Goal: Download file/media

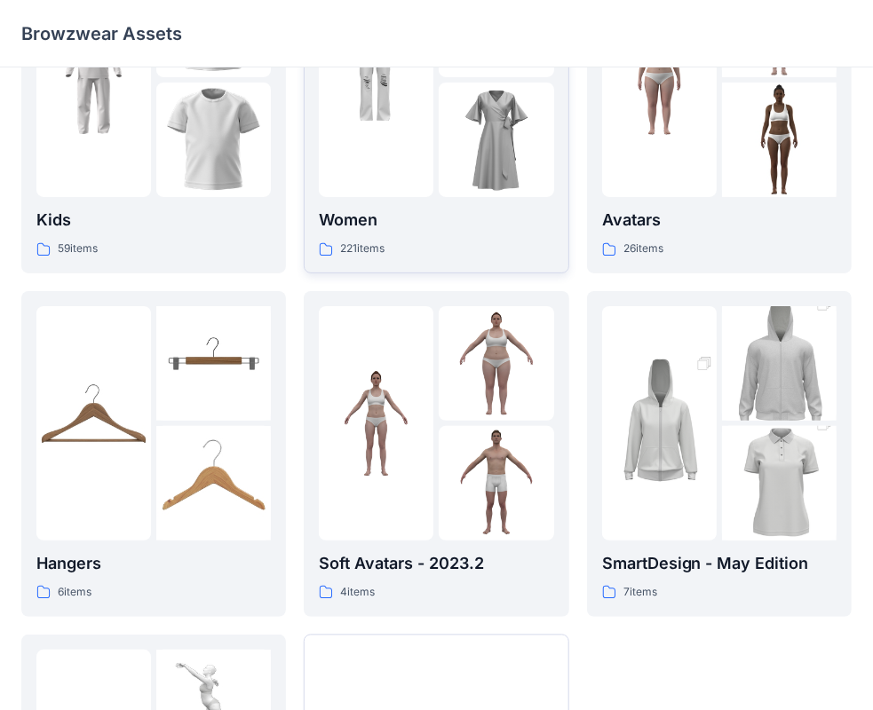
scroll to position [178, 0]
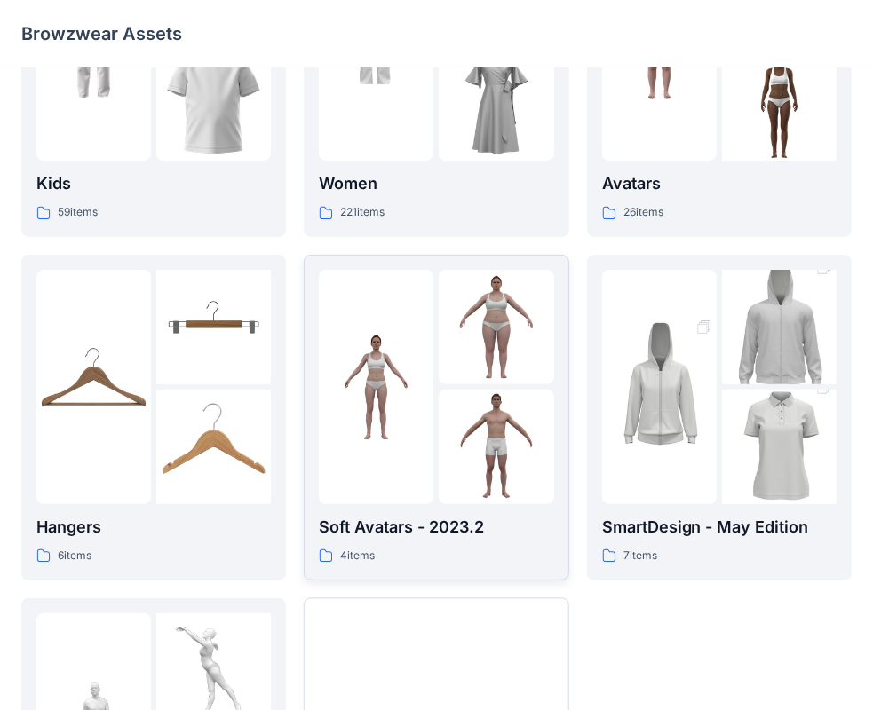
click at [475, 355] on img at bounding box center [495, 327] width 115 height 115
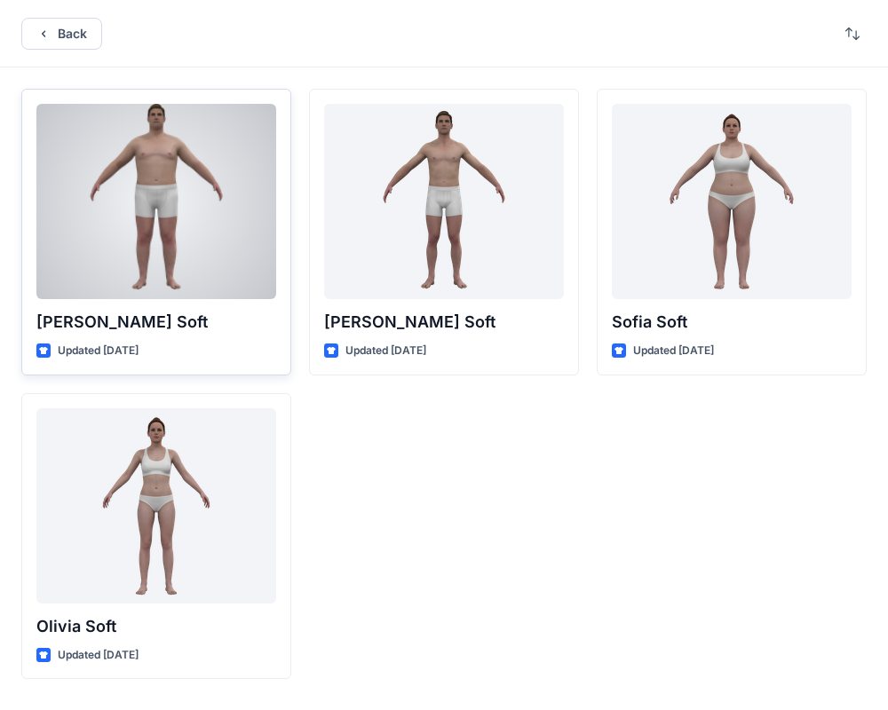
click at [142, 170] on div at bounding box center [156, 201] width 240 height 195
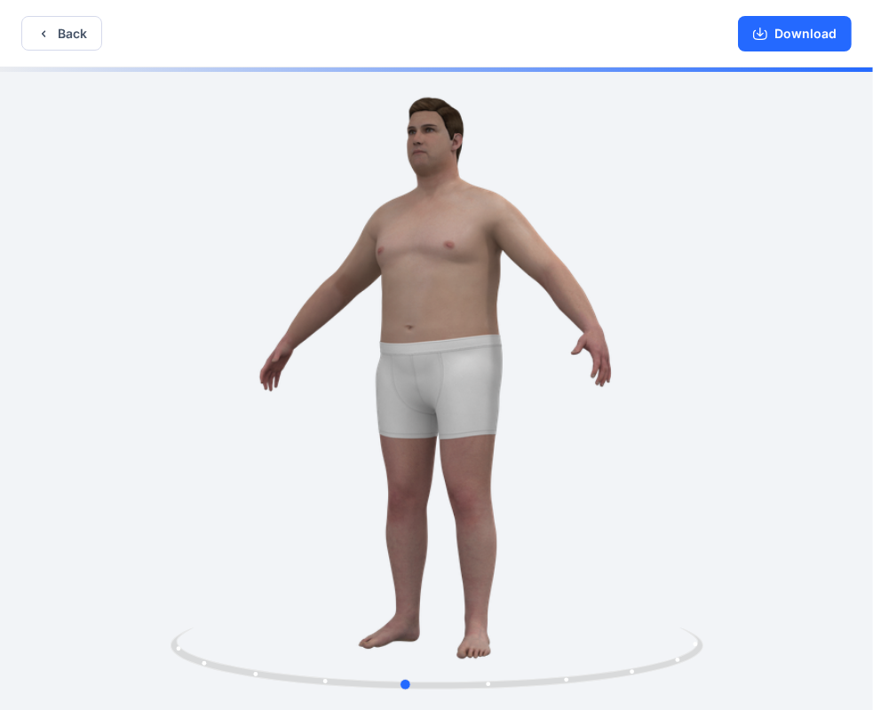
drag, startPoint x: 330, startPoint y: 304, endPoint x: 827, endPoint y: 307, distance: 497.1
click at [827, 307] on div at bounding box center [436, 390] width 873 height 646
click at [788, 47] on button "Download" at bounding box center [795, 34] width 114 height 36
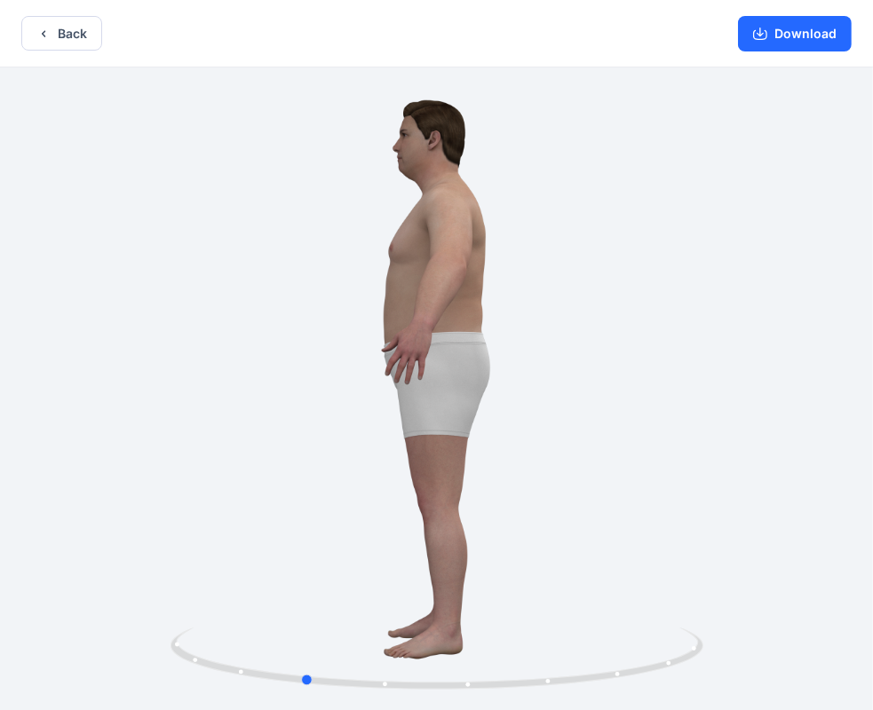
drag, startPoint x: 513, startPoint y: 367, endPoint x: 411, endPoint y: 362, distance: 102.2
click at [412, 362] on div at bounding box center [436, 390] width 873 height 646
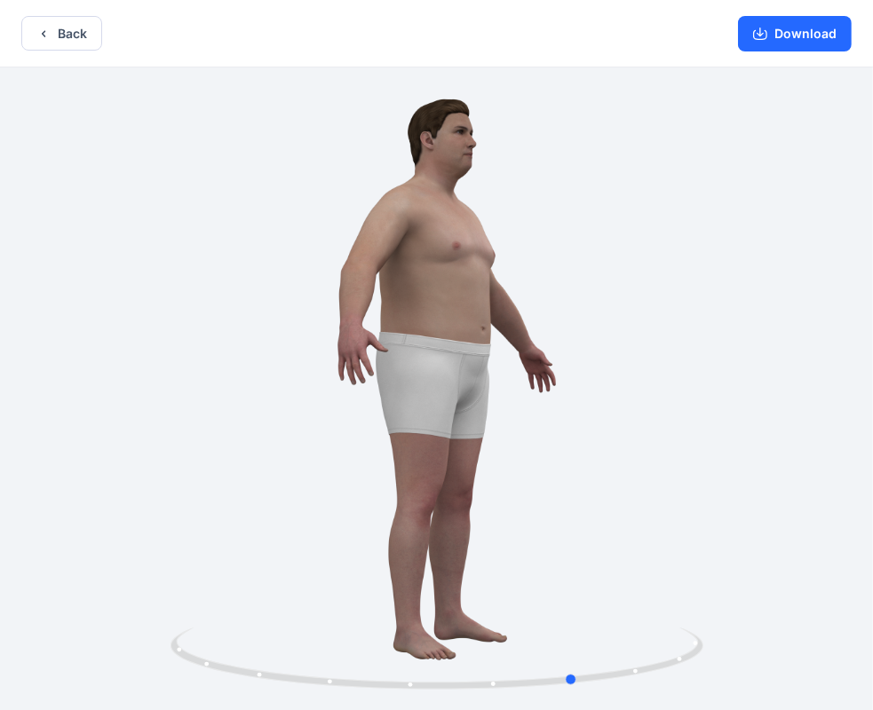
drag, startPoint x: 738, startPoint y: 350, endPoint x: 479, endPoint y: 359, distance: 258.5
click at [479, 359] on div at bounding box center [436, 390] width 873 height 646
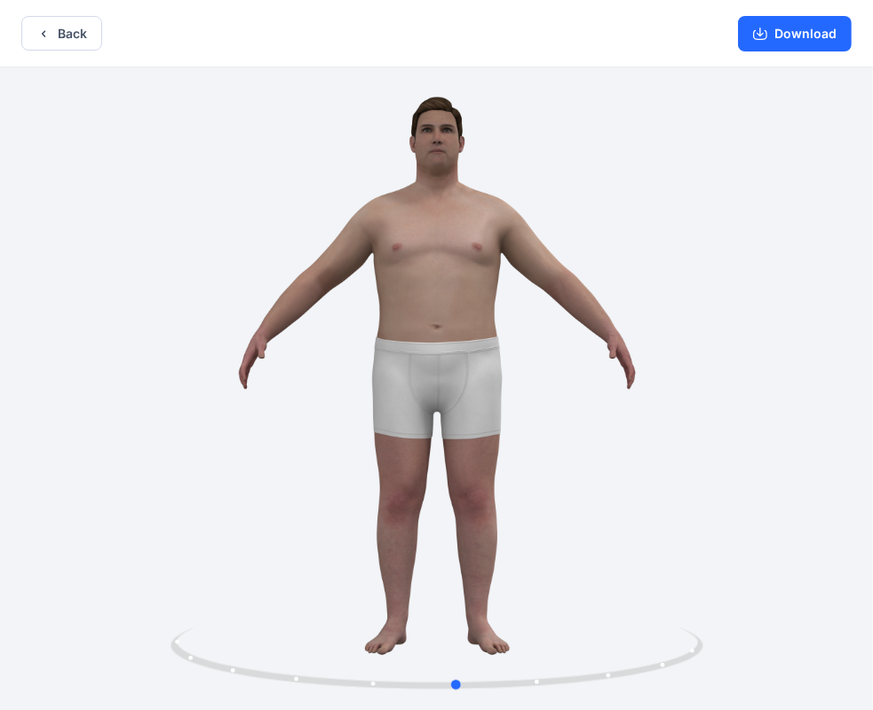
drag, startPoint x: 520, startPoint y: 360, endPoint x: 934, endPoint y: 370, distance: 413.7
click at [873, 370] on html "Back Download Version History" at bounding box center [436, 357] width 873 height 714
click at [791, 33] on button "Download" at bounding box center [795, 34] width 114 height 36
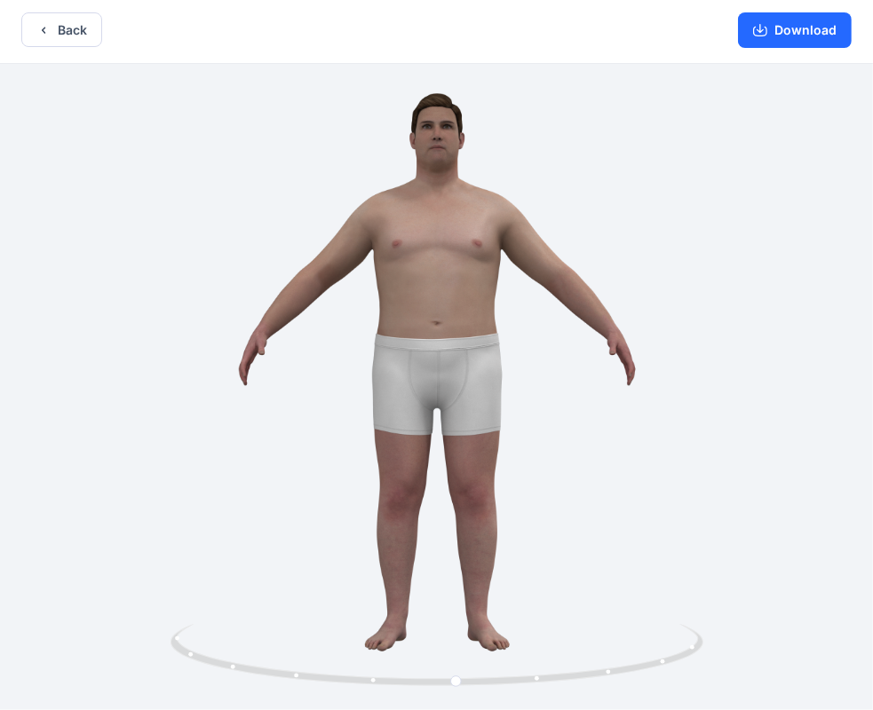
click at [841, 338] on div at bounding box center [436, 387] width 873 height 646
drag, startPoint x: 675, startPoint y: 408, endPoint x: 636, endPoint y: 207, distance: 205.4
click at [636, 206] on div at bounding box center [436, 387] width 873 height 646
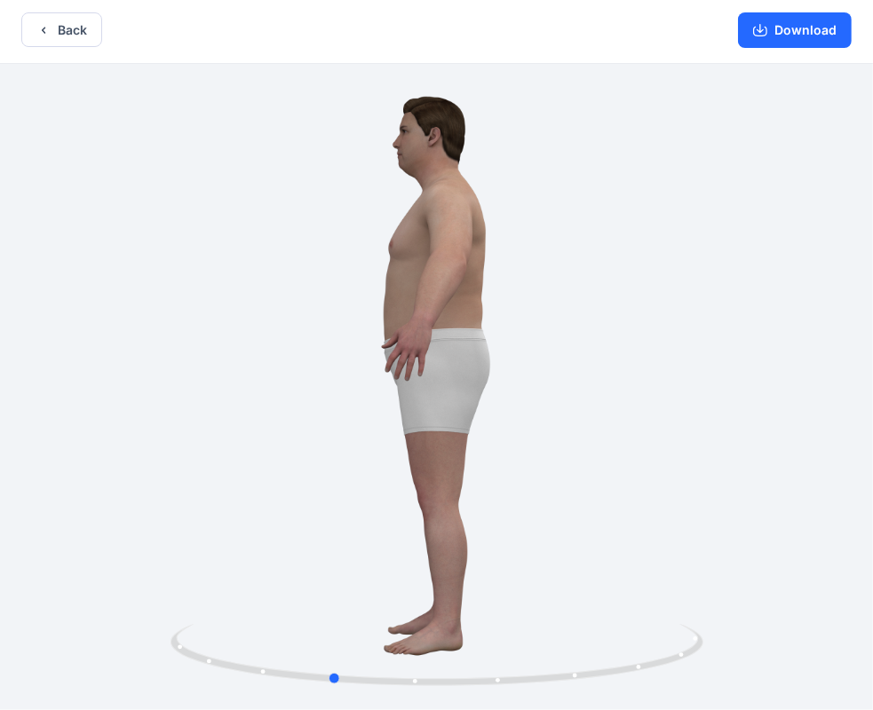
drag, startPoint x: 805, startPoint y: 409, endPoint x: 722, endPoint y: 401, distance: 83.8
click at [722, 401] on div at bounding box center [436, 387] width 873 height 646
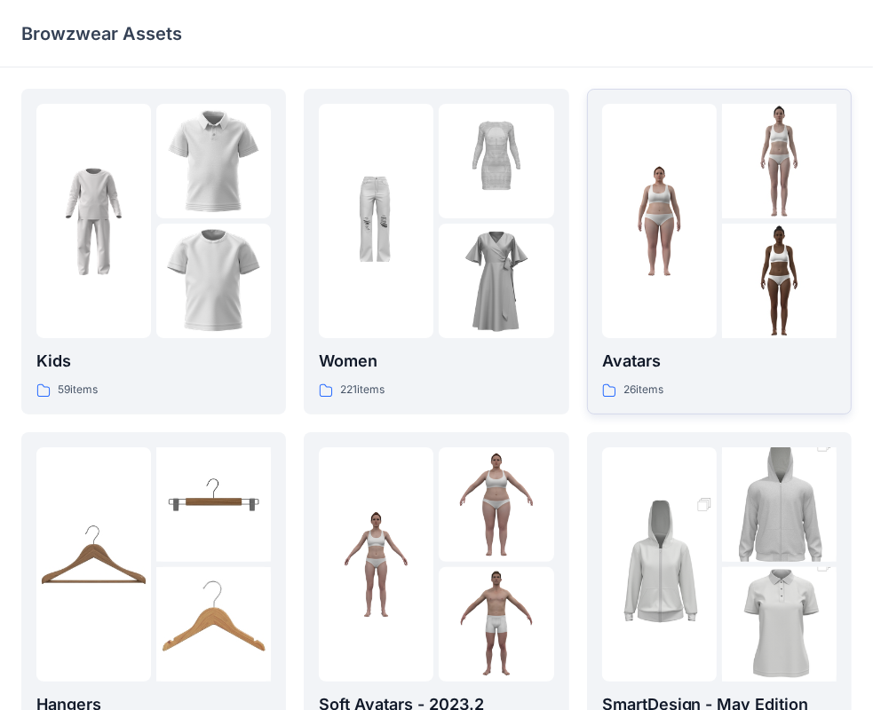
click at [705, 296] on div at bounding box center [659, 221] width 115 height 234
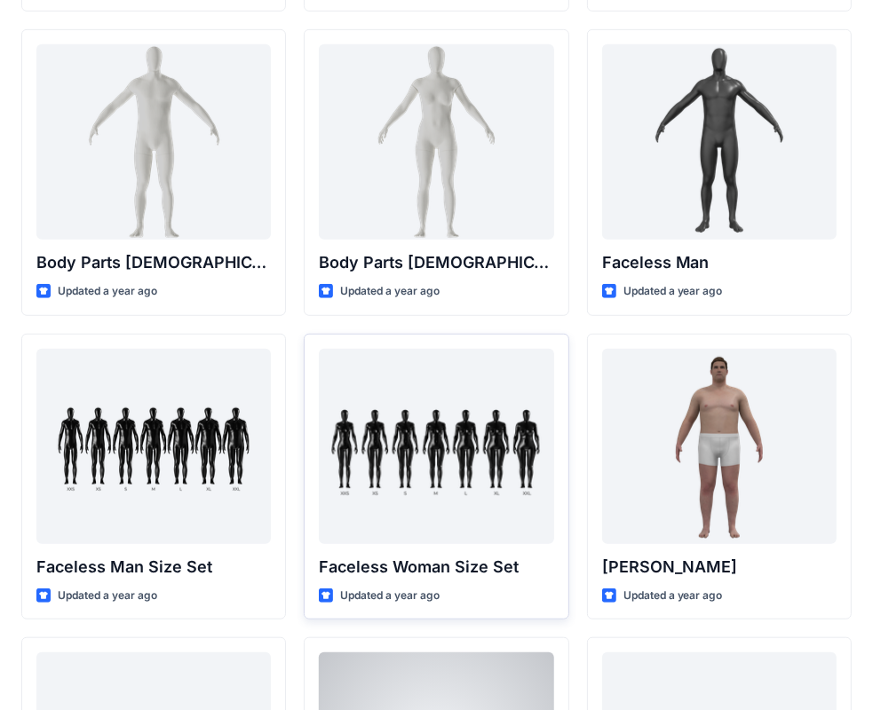
scroll to position [621, 0]
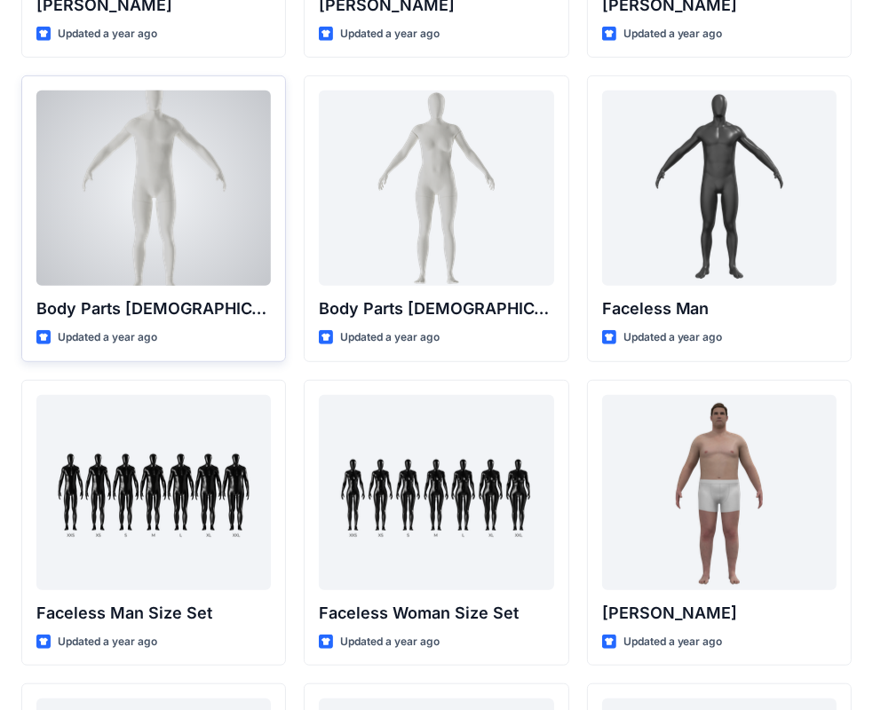
click at [141, 230] on div at bounding box center [153, 188] width 234 height 195
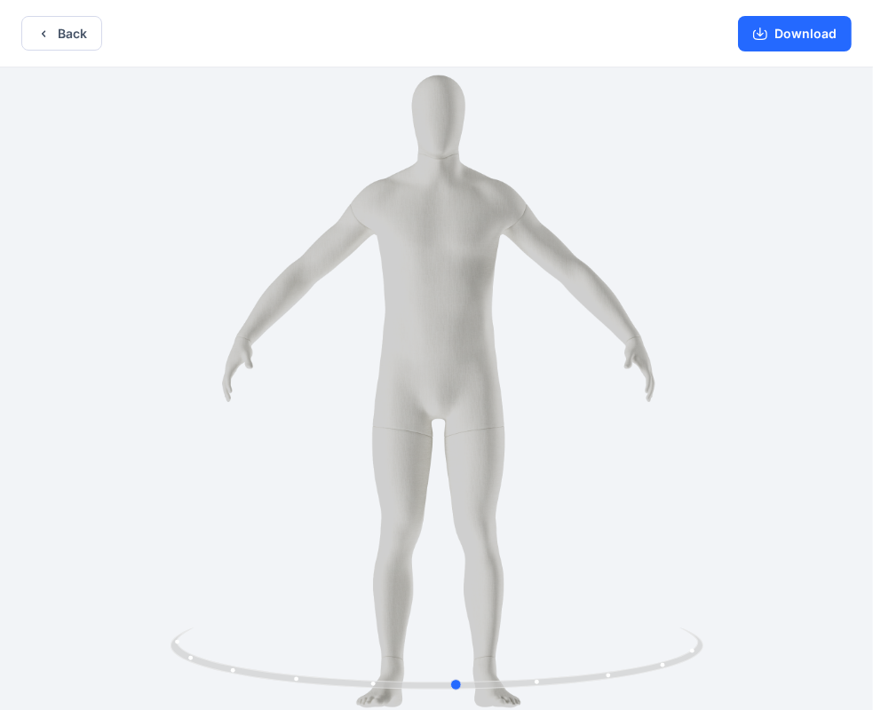
drag, startPoint x: 523, startPoint y: 384, endPoint x: 543, endPoint y: 387, distance: 20.6
click at [543, 387] on div at bounding box center [436, 390] width 873 height 646
click at [793, 42] on button "Download" at bounding box center [795, 34] width 114 height 36
click at [63, 37] on button "Back" at bounding box center [61, 33] width 81 height 35
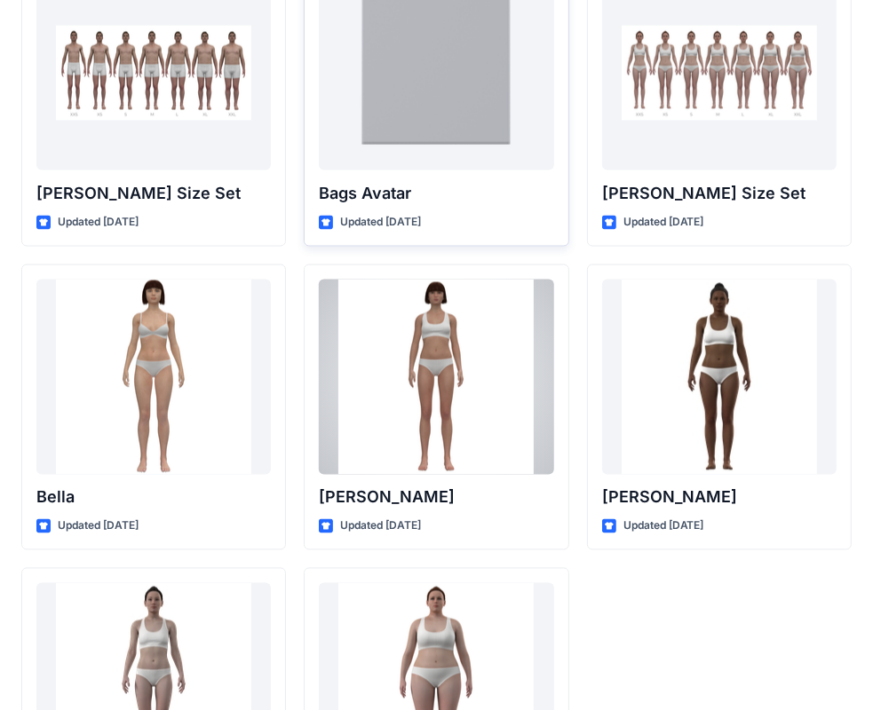
scroll to position [1775, 0]
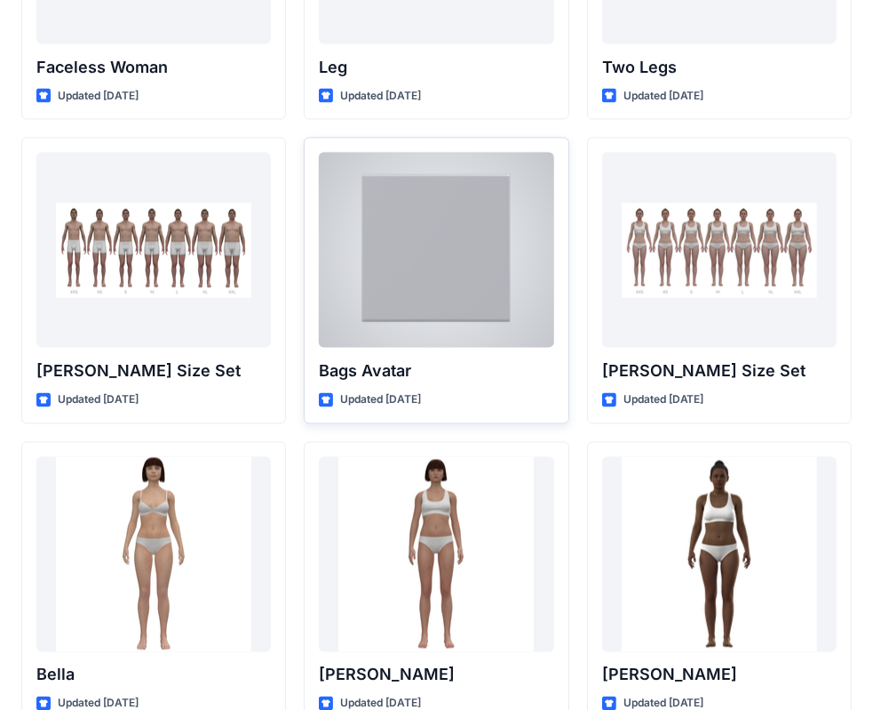
click at [435, 265] on div at bounding box center [436, 250] width 234 height 195
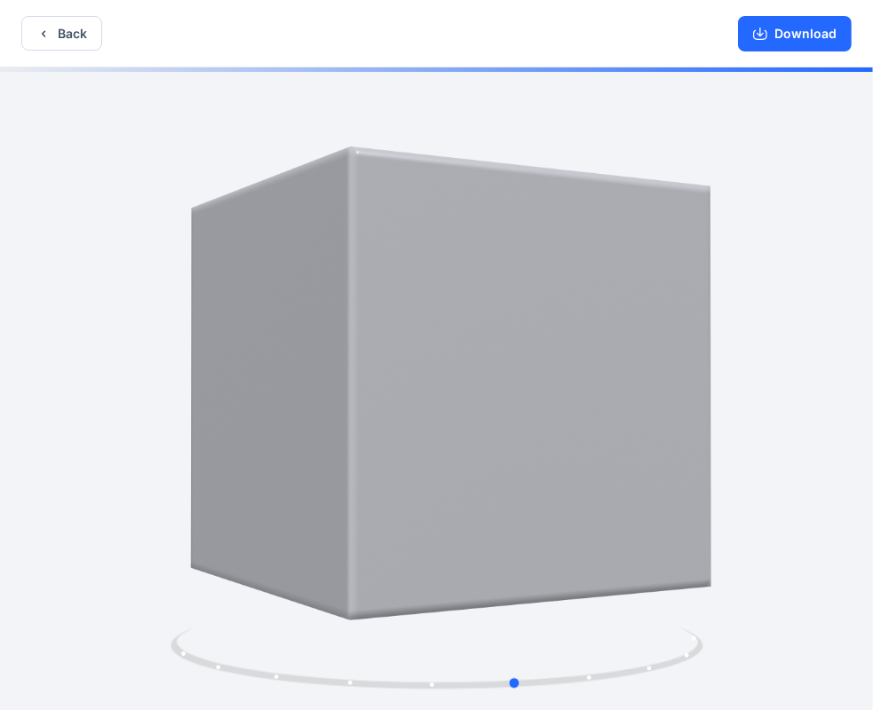
drag, startPoint x: 475, startPoint y: 321, endPoint x: 1143, endPoint y: 362, distance: 669.6
click at [873, 362] on html "Back Download Version History" at bounding box center [436, 357] width 873 height 714
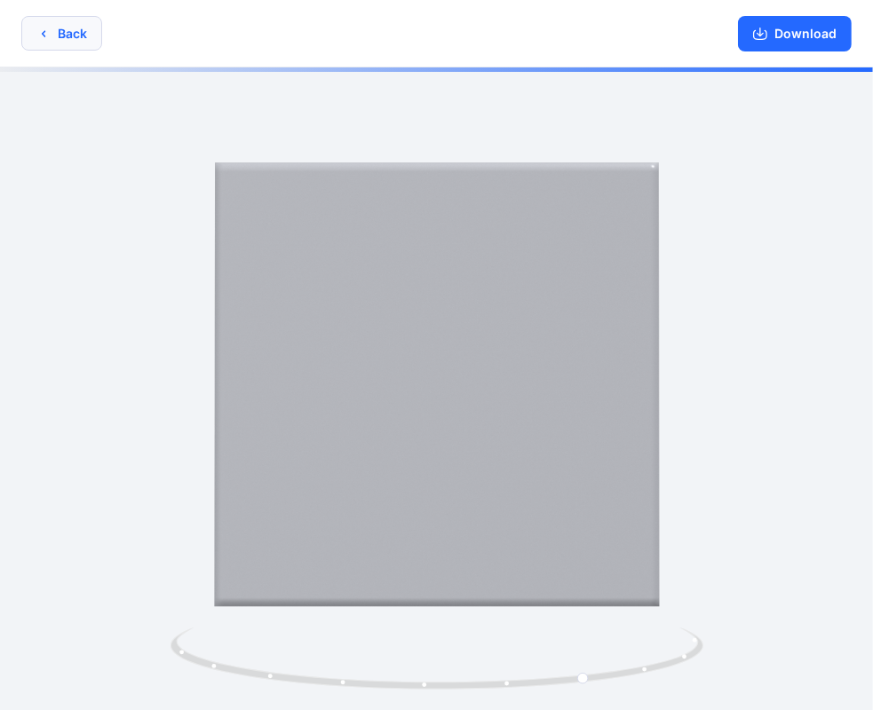
click at [60, 34] on button "Back" at bounding box center [61, 33] width 81 height 35
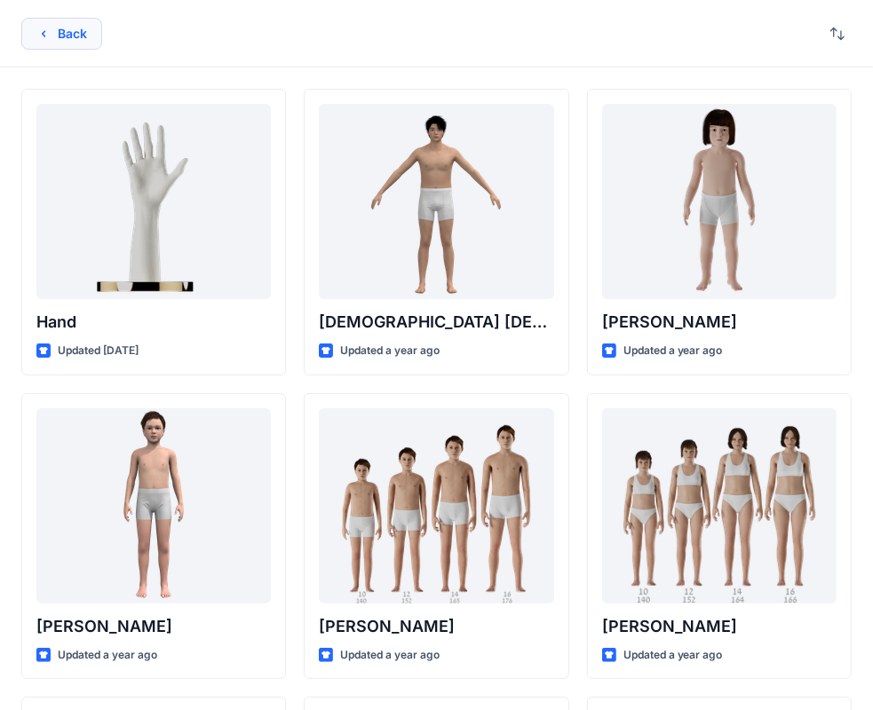
click at [76, 31] on button "Back" at bounding box center [61, 34] width 81 height 32
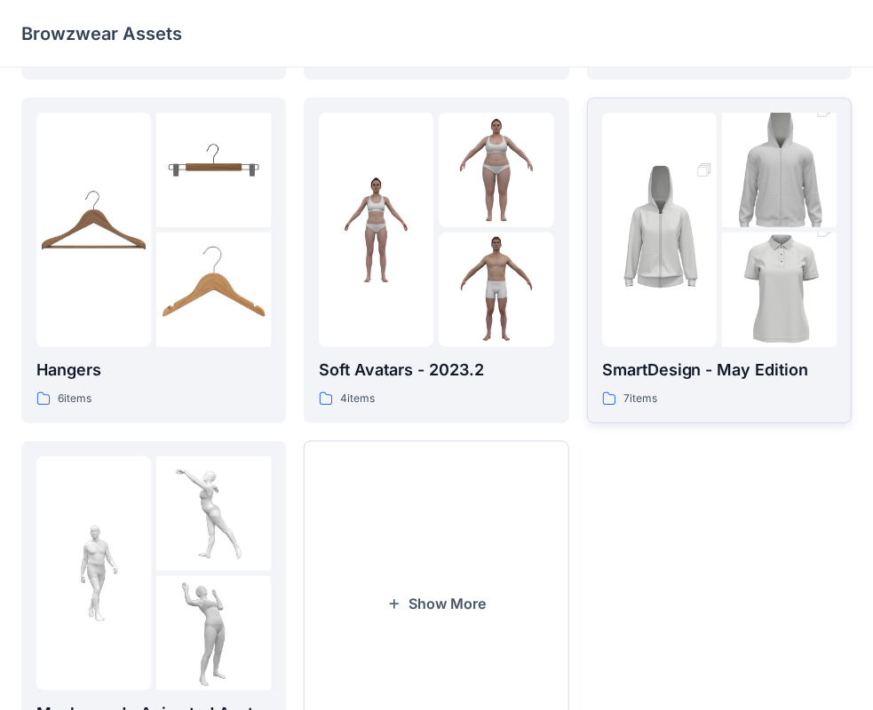
scroll to position [355, 0]
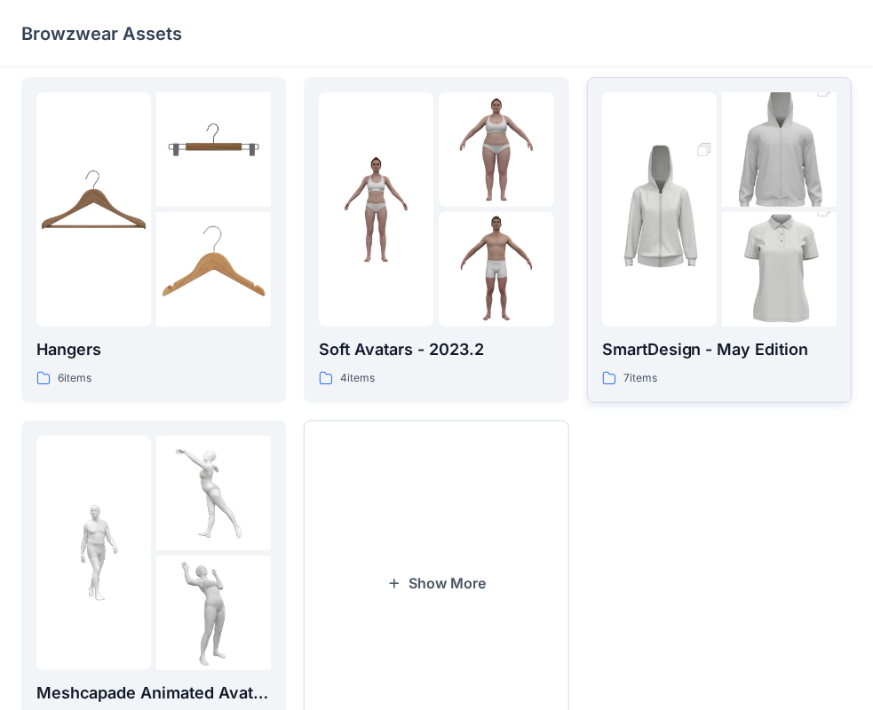
click at [729, 272] on img at bounding box center [779, 270] width 115 height 172
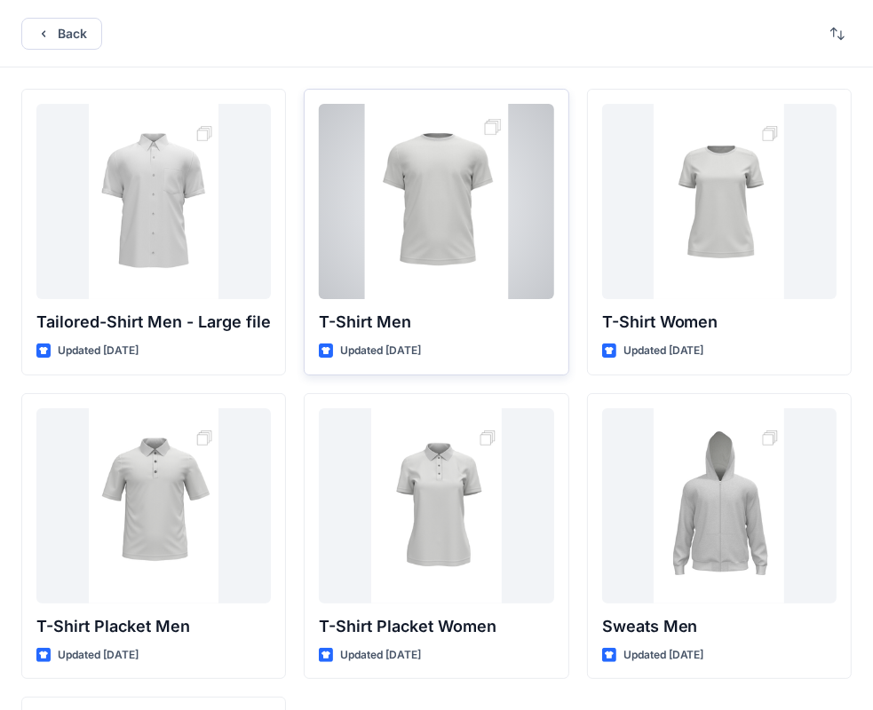
click at [442, 254] on div at bounding box center [436, 201] width 234 height 195
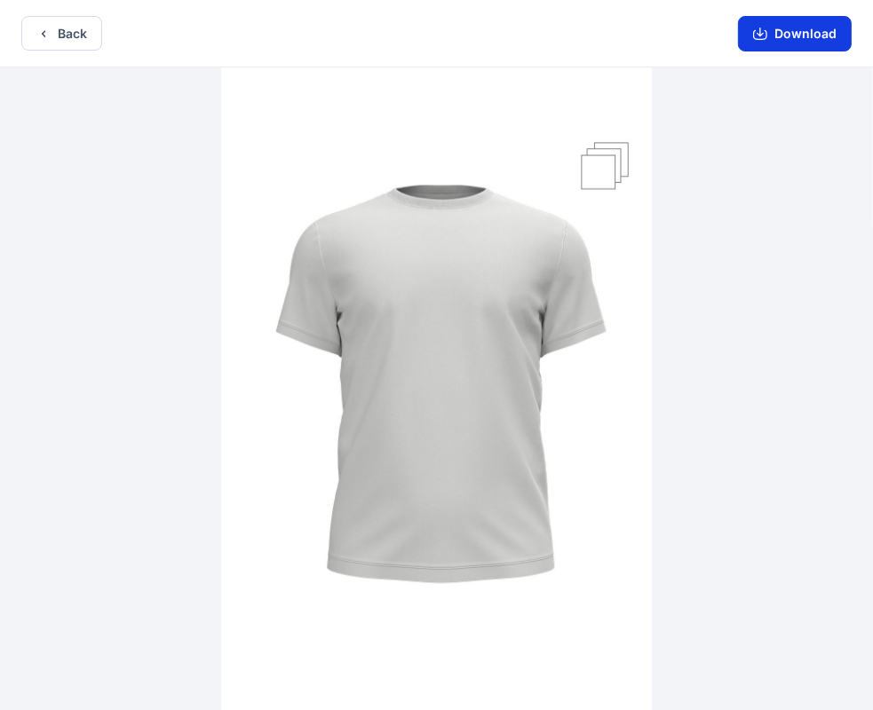
click at [767, 31] on icon "button" at bounding box center [760, 35] width 14 height 10
click at [57, 32] on button "Back" at bounding box center [61, 33] width 81 height 35
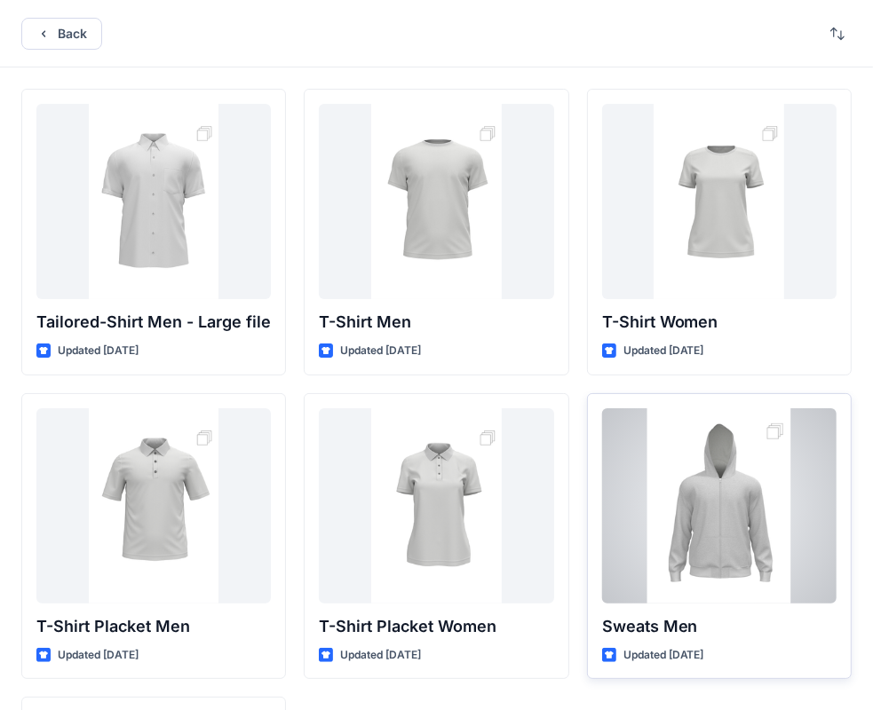
click at [735, 519] on div at bounding box center [719, 505] width 234 height 195
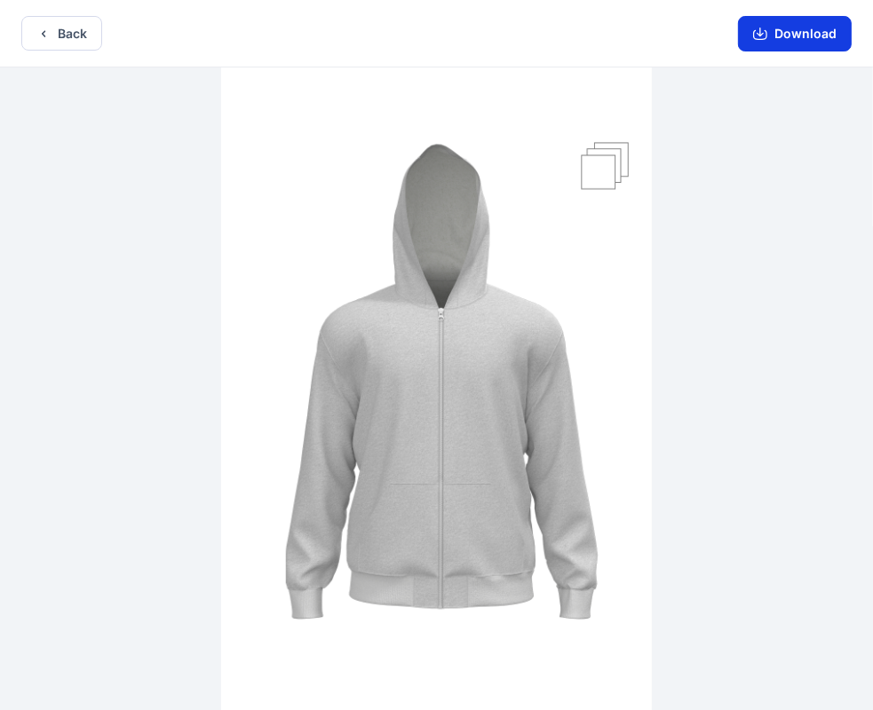
click at [754, 47] on button "Download" at bounding box center [795, 34] width 114 height 36
